Goal: Find specific page/section: Find specific page/section

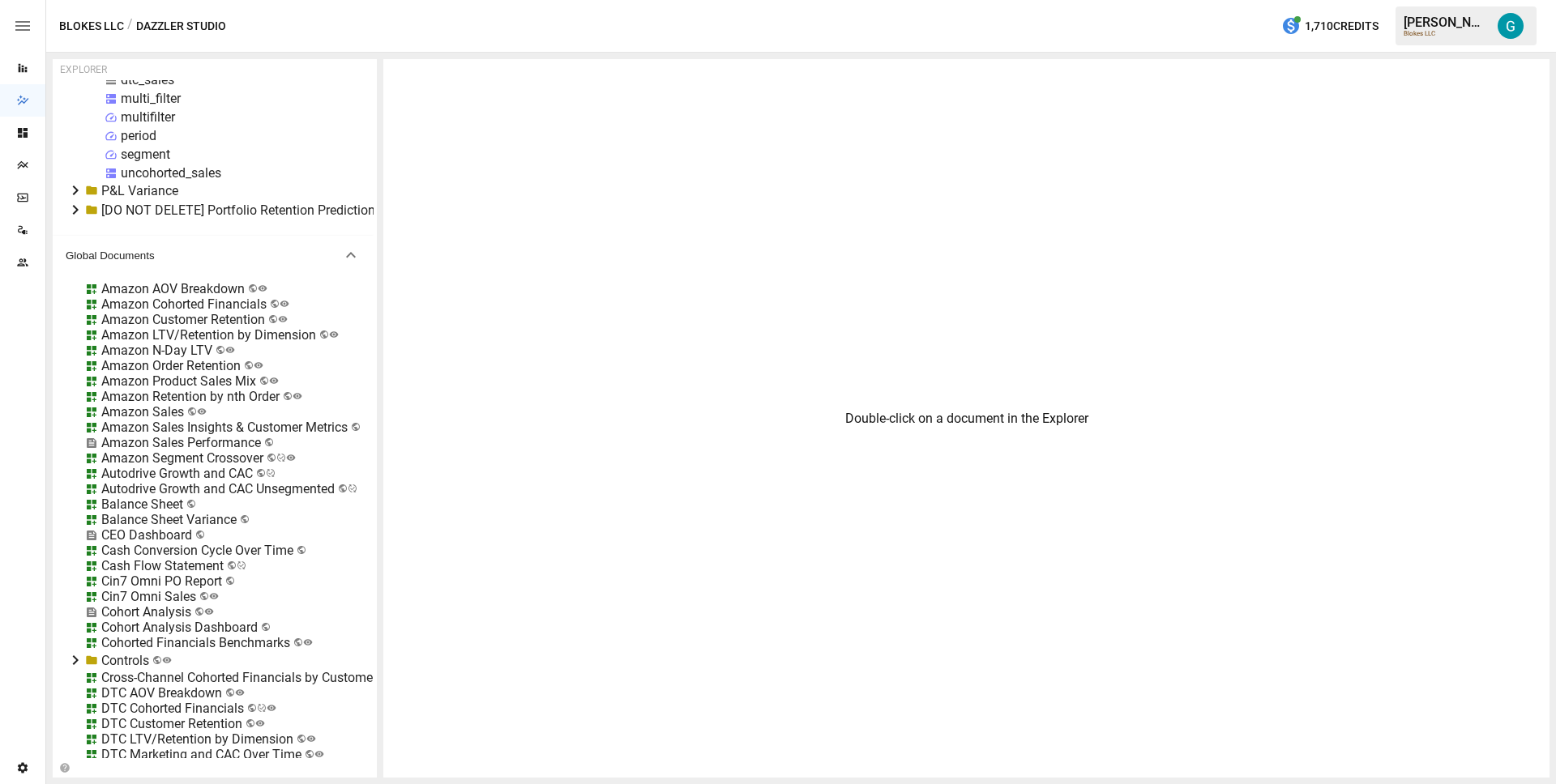
scroll to position [1112, 0]
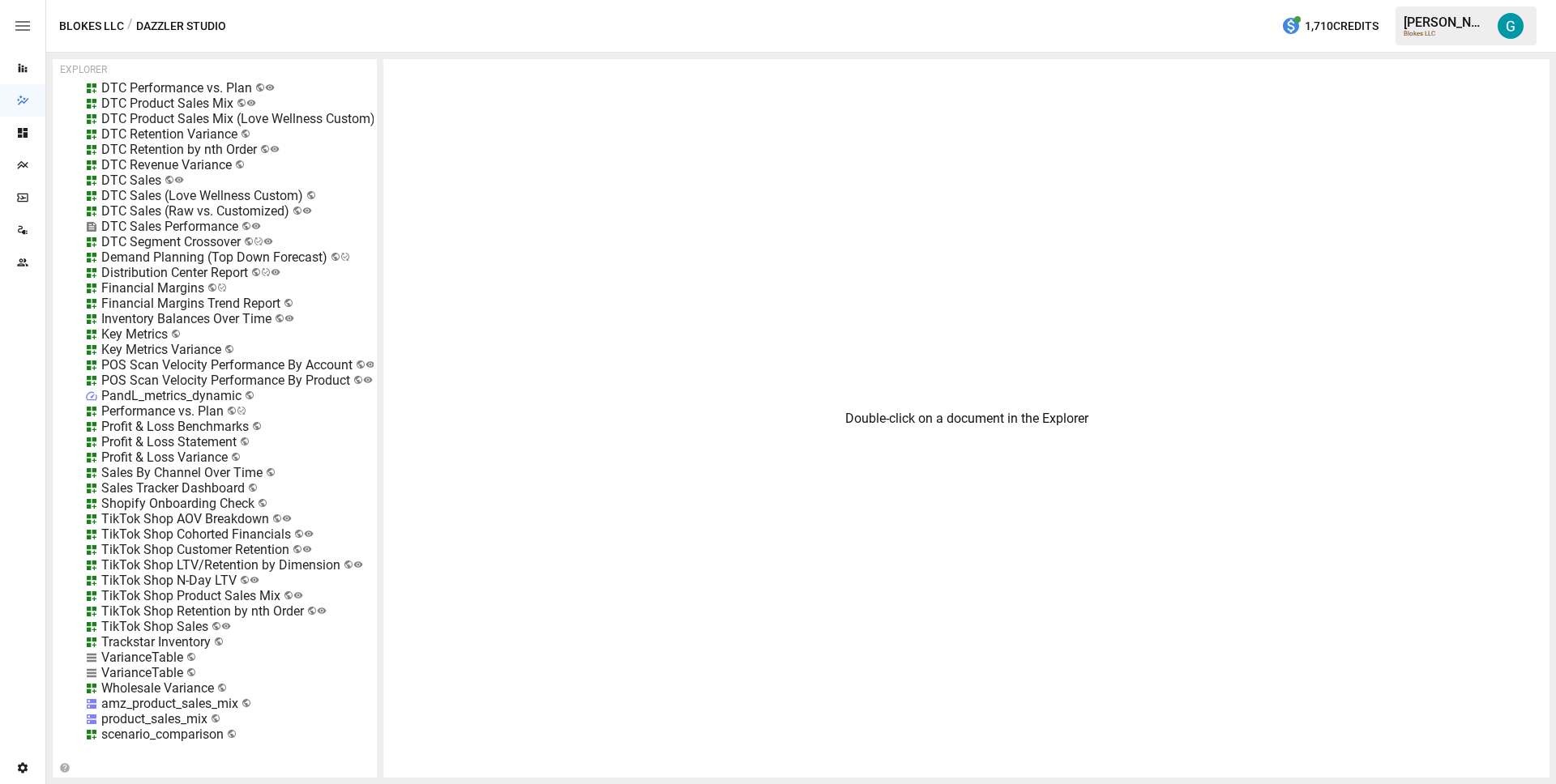
click at [163, 480] on div "Sales Tracker Dashboard" at bounding box center [173, 488] width 143 height 15
click at [193, 249] on div "Demand Planning (Top Down Forecast)" at bounding box center [214, 256] width 226 height 15
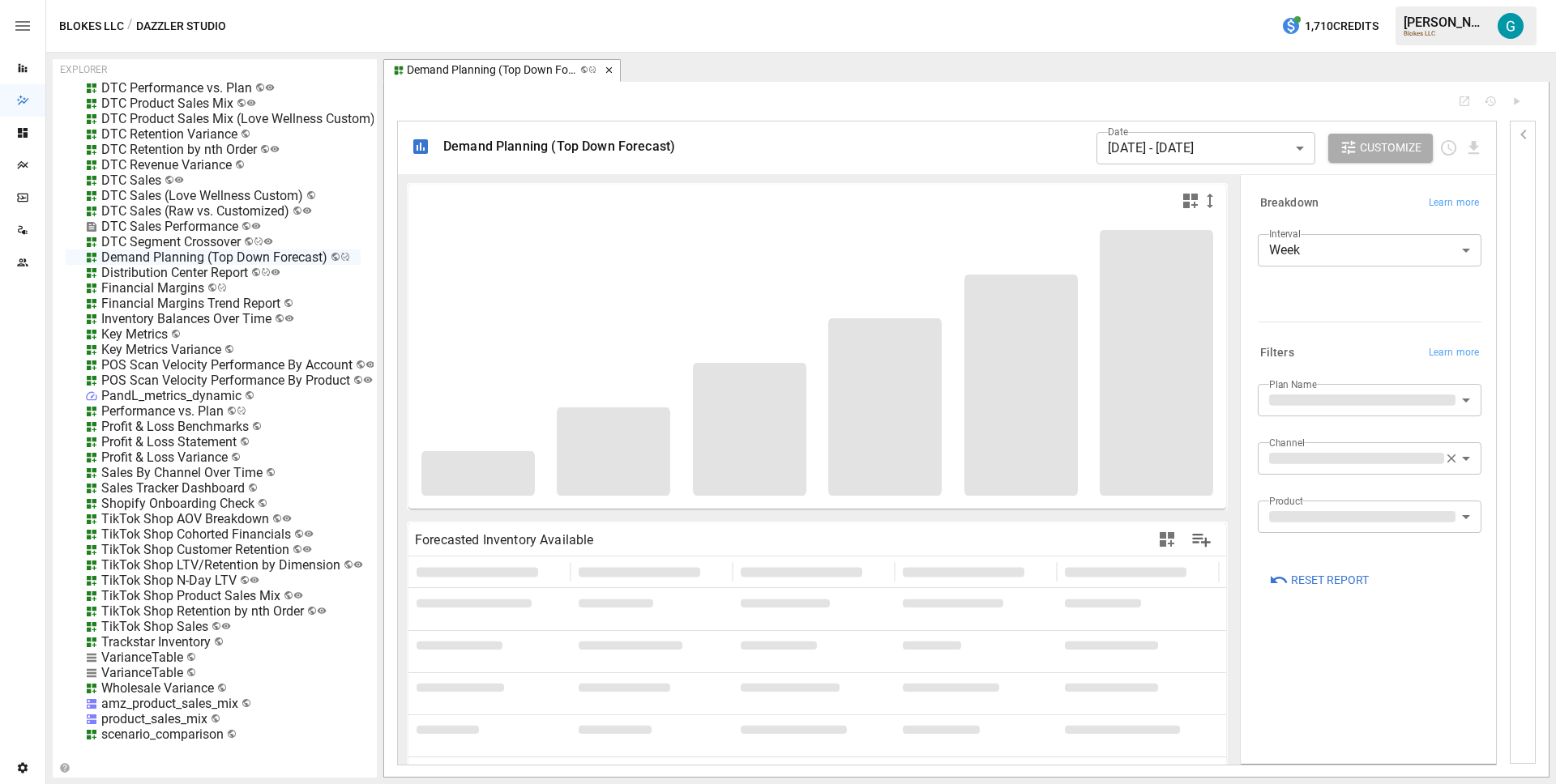
click at [608, 72] on icon "button" at bounding box center [608, 70] width 6 height 6
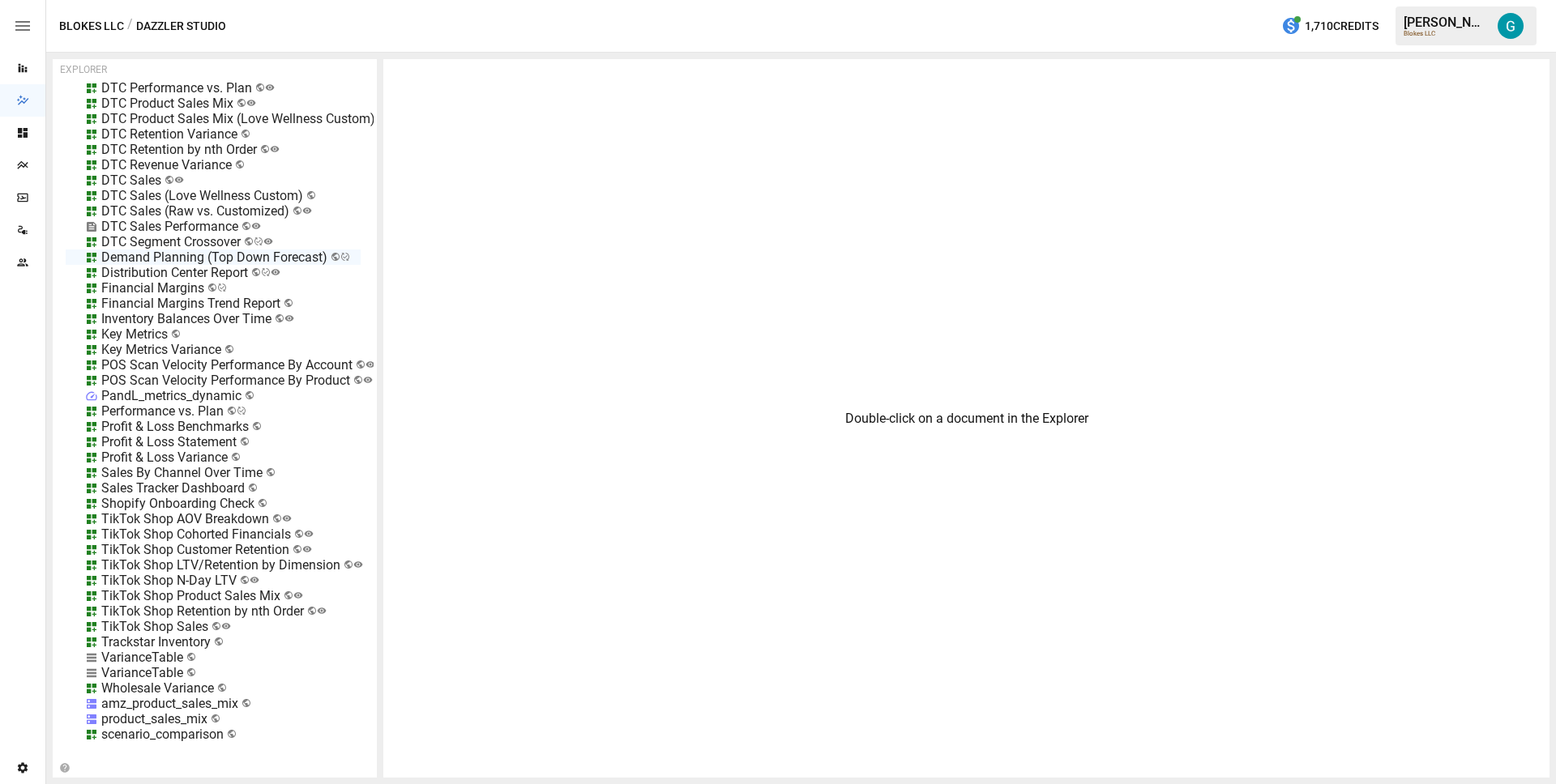
click at [779, 34] on div "Blokes LLC / Dazzler Studio 1,710 Credits [PERSON_NAME] Blokes LLC" at bounding box center [801, 25] width 1510 height 52
